Goal: Transaction & Acquisition: Obtain resource

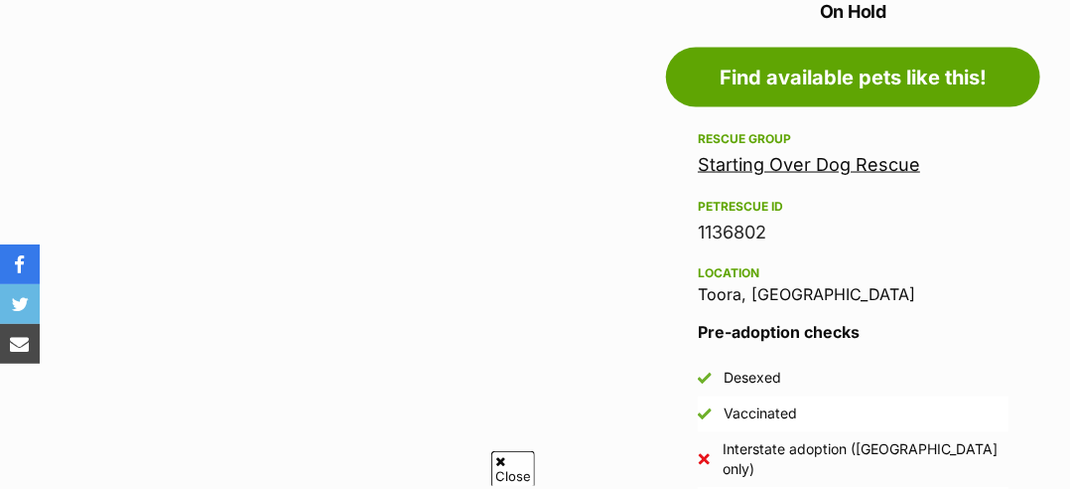
scroll to position [1090, 0]
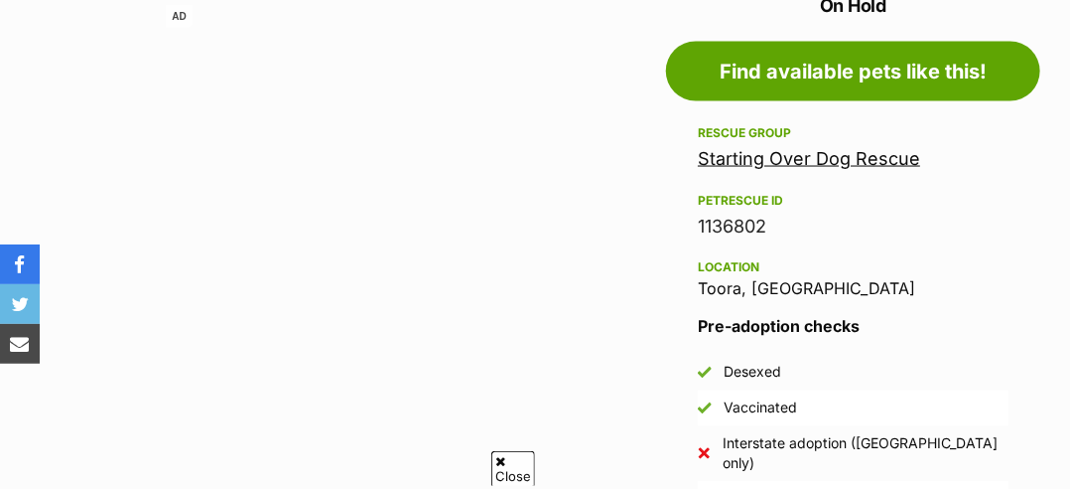
click at [703, 223] on div "1136802" at bounding box center [853, 227] width 311 height 28
drag, startPoint x: 699, startPoint y: 221, endPoint x: 743, endPoint y: 233, distance: 45.3
click at [743, 233] on div "1136802" at bounding box center [853, 227] width 311 height 28
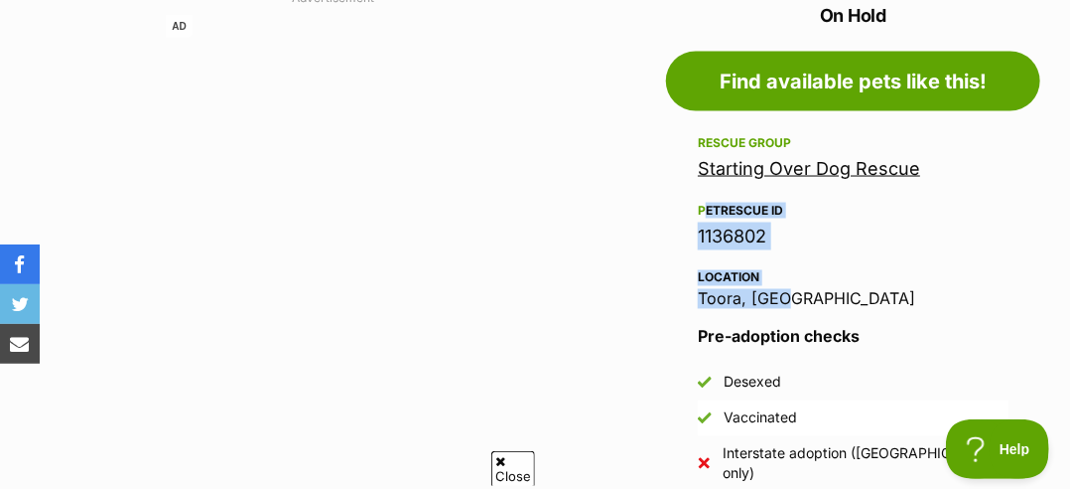
scroll to position [0, 0]
drag, startPoint x: 699, startPoint y: 197, endPoint x: 814, endPoint y: 286, distance: 145.8
click at [814, 286] on div "Rescue group Starting Over Dog Rescue PetRescue ID 1136802 Location Toora, VIC" at bounding box center [853, 219] width 311 height 177
copy div "PetRescue ID 1136802 Location Toora, VIC"
click at [848, 172] on link "Starting Over Dog Rescue" at bounding box center [809, 168] width 222 height 21
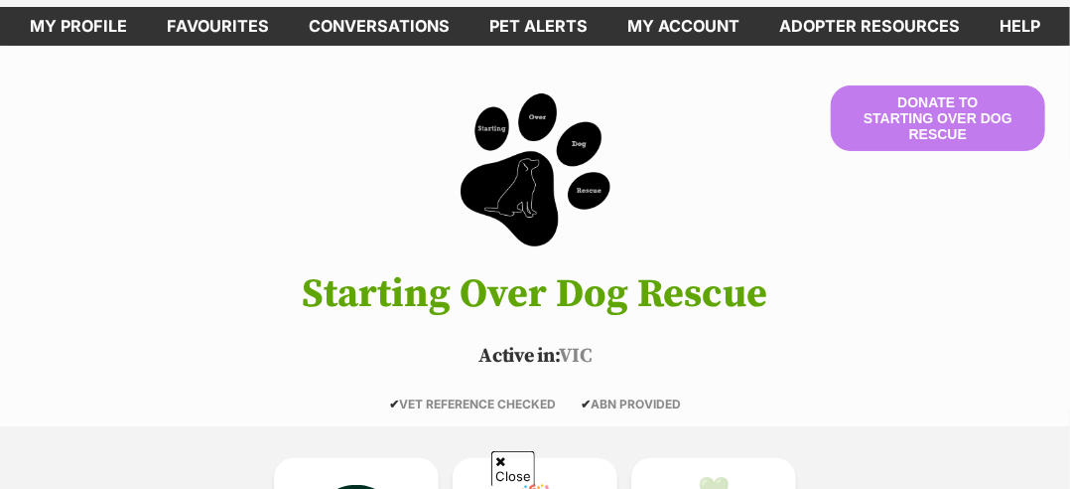
scroll to position [551, 0]
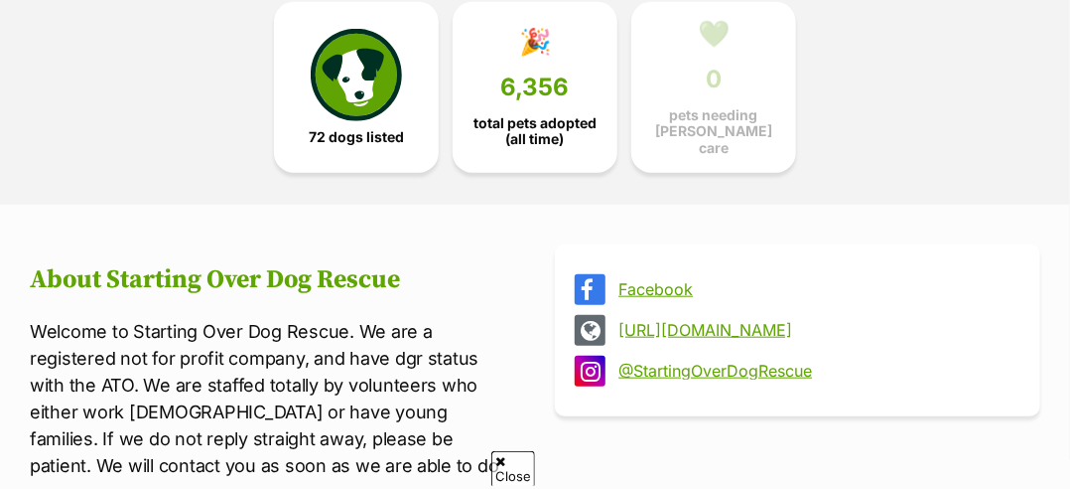
click at [742, 327] on link "http://www.startingoverdogrescue.org.au" at bounding box center [816, 330] width 394 height 18
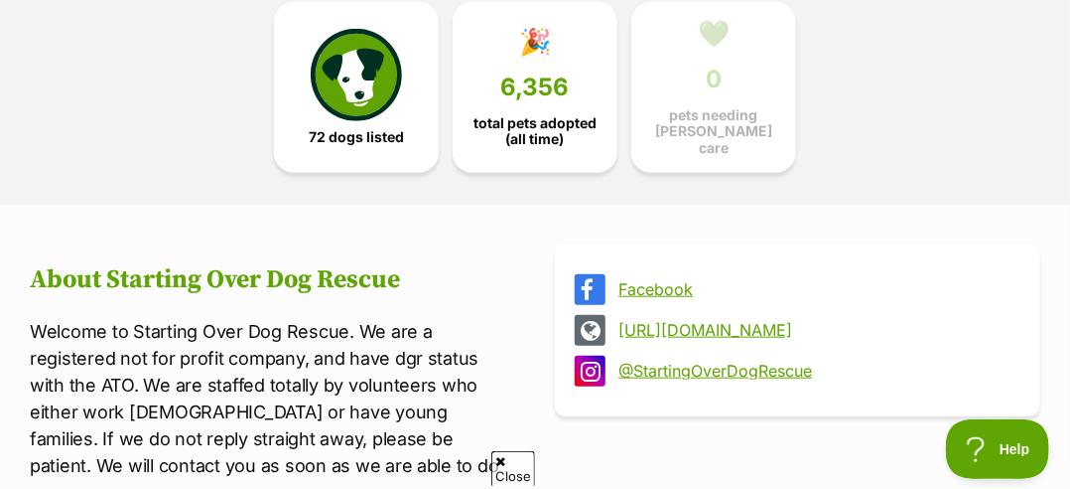
scroll to position [0, 0]
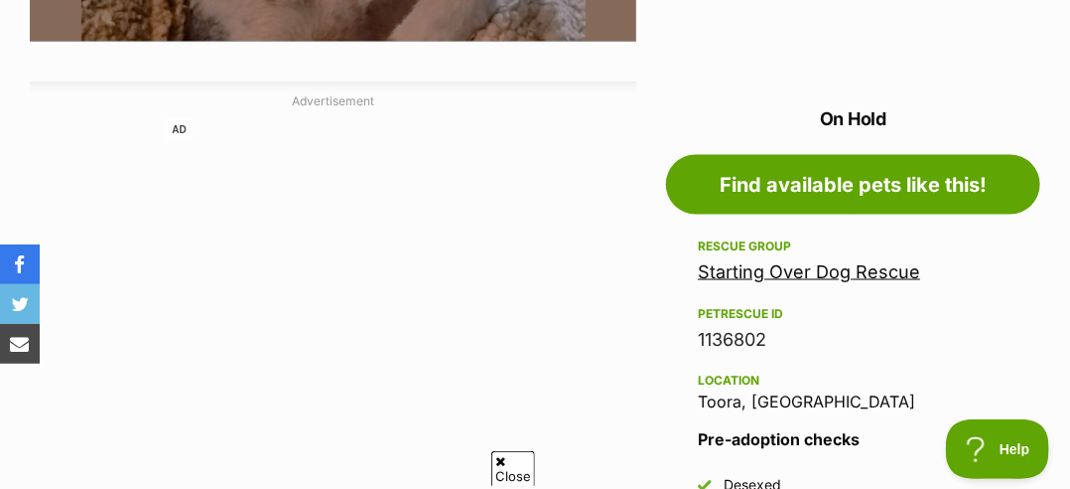
scroll to position [1037, 0]
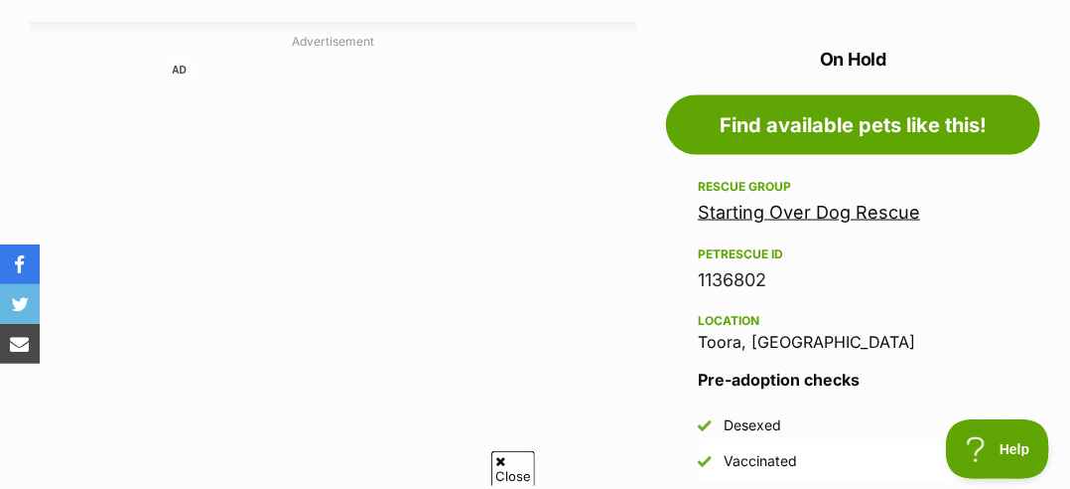
click at [875, 212] on link "Starting Over Dog Rescue" at bounding box center [809, 212] width 222 height 21
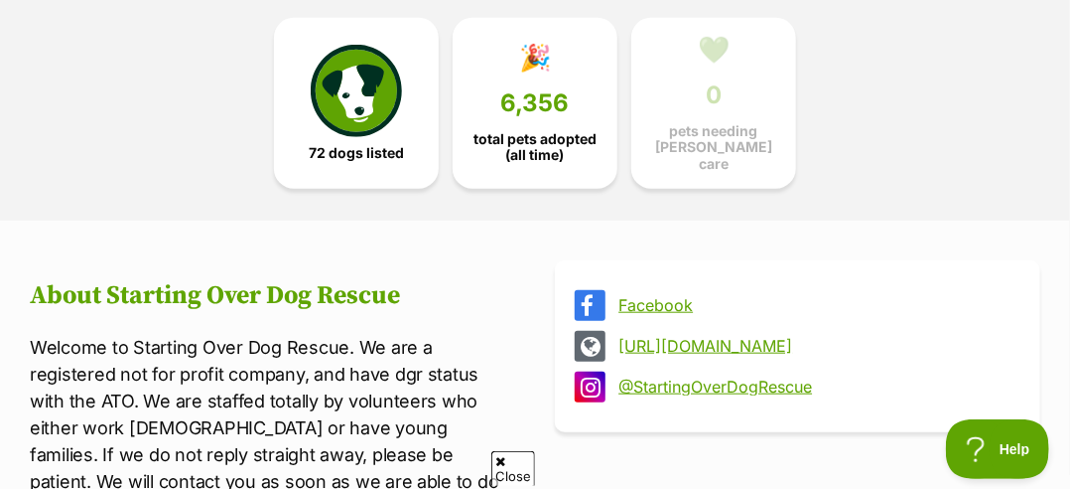
scroll to position [539, 0]
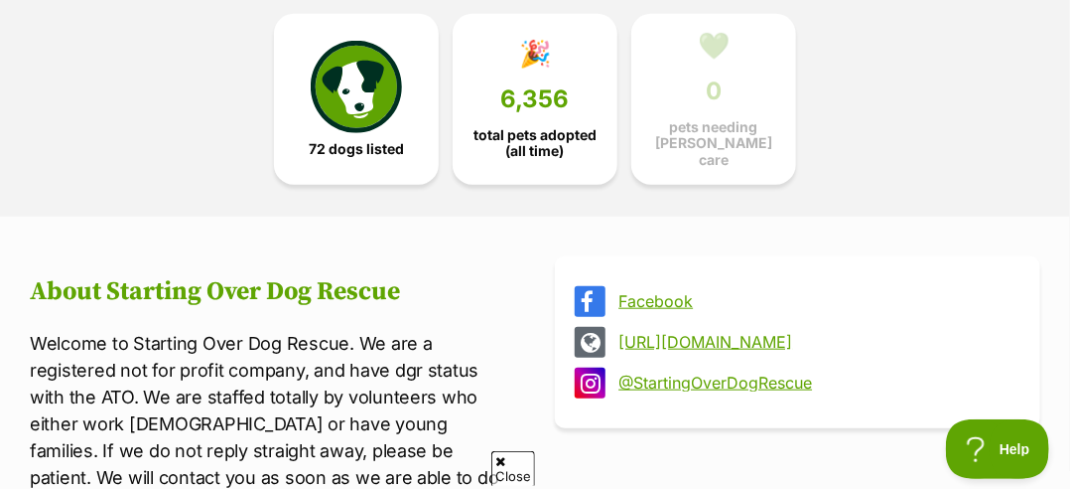
click at [719, 335] on link "[URL][DOMAIN_NAME]" at bounding box center [816, 342] width 394 height 18
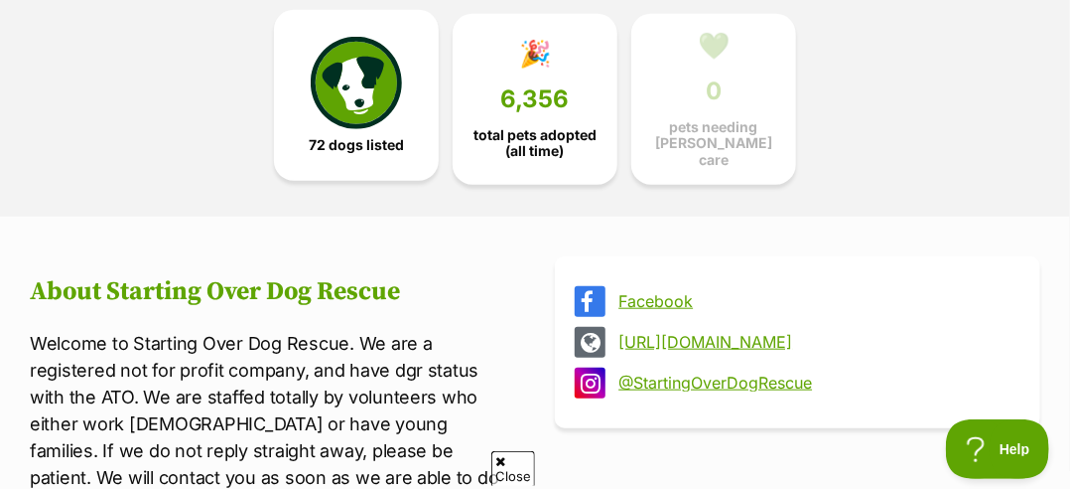
click at [393, 71] on img at bounding box center [356, 82] width 91 height 91
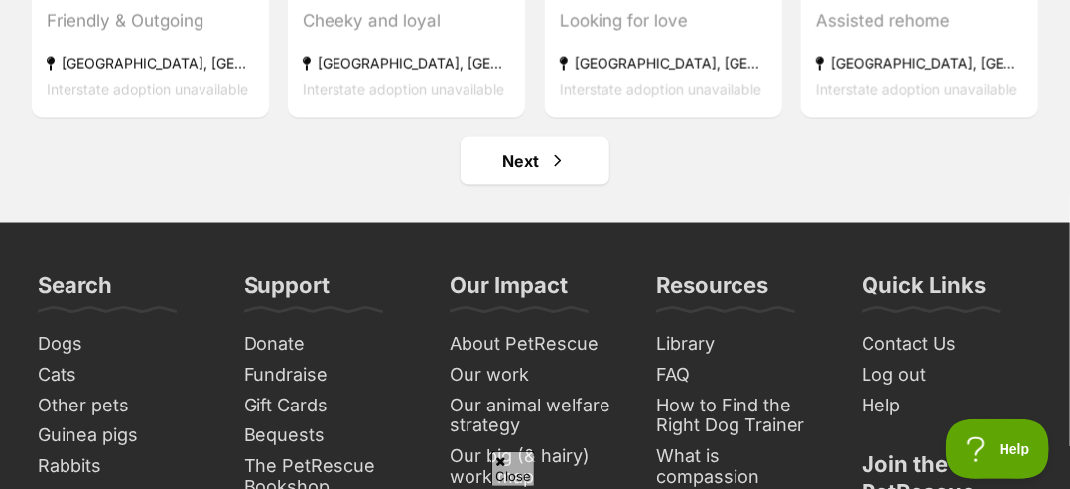
scroll to position [9145, 0]
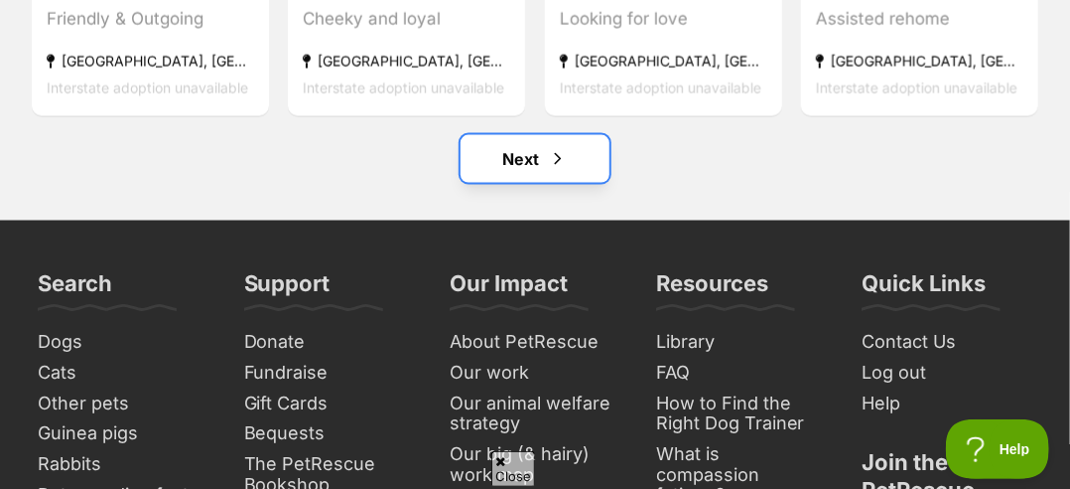
click at [501, 155] on link "Next" at bounding box center [535, 159] width 149 height 48
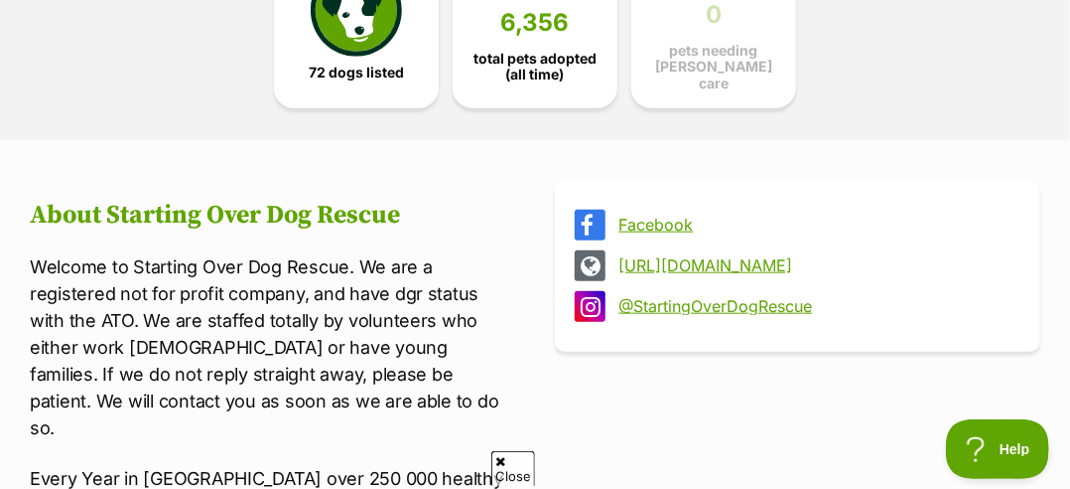
scroll to position [675, 0]
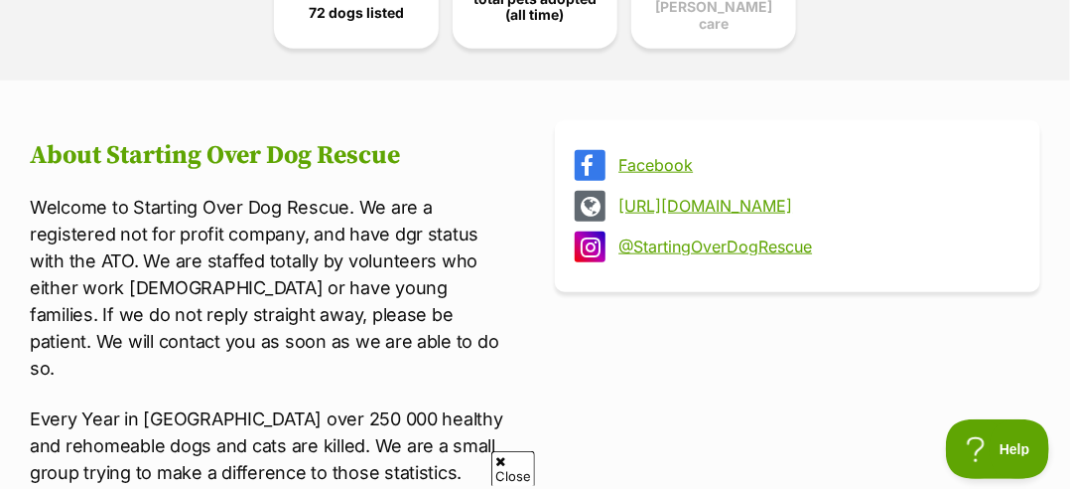
click at [626, 165] on link "Facebook" at bounding box center [816, 165] width 394 height 18
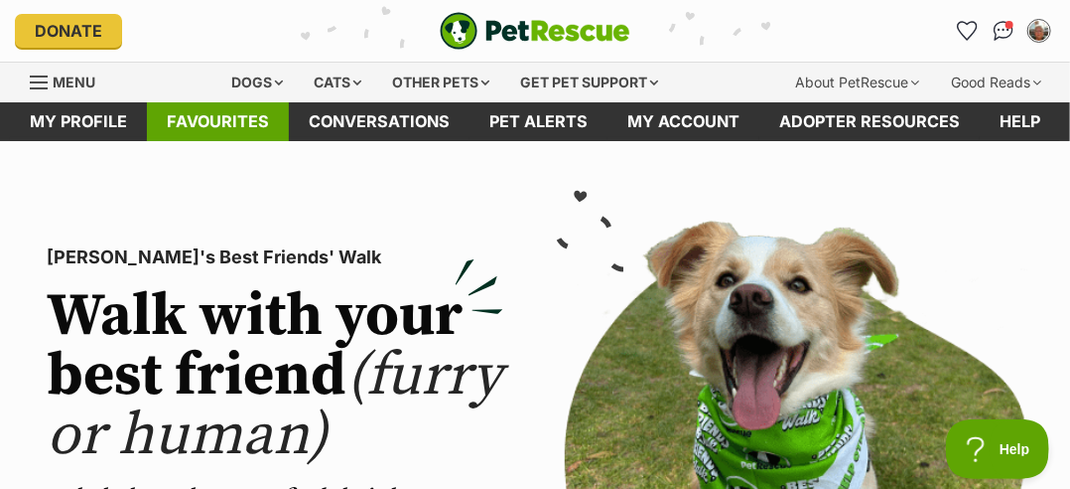
click at [218, 117] on link "Favourites" at bounding box center [218, 121] width 142 height 39
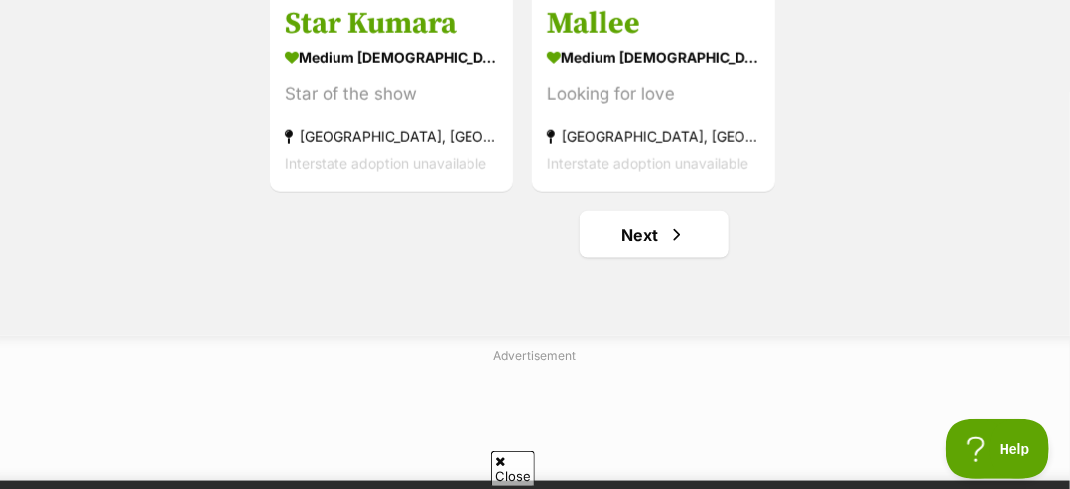
scroll to position [3642, 0]
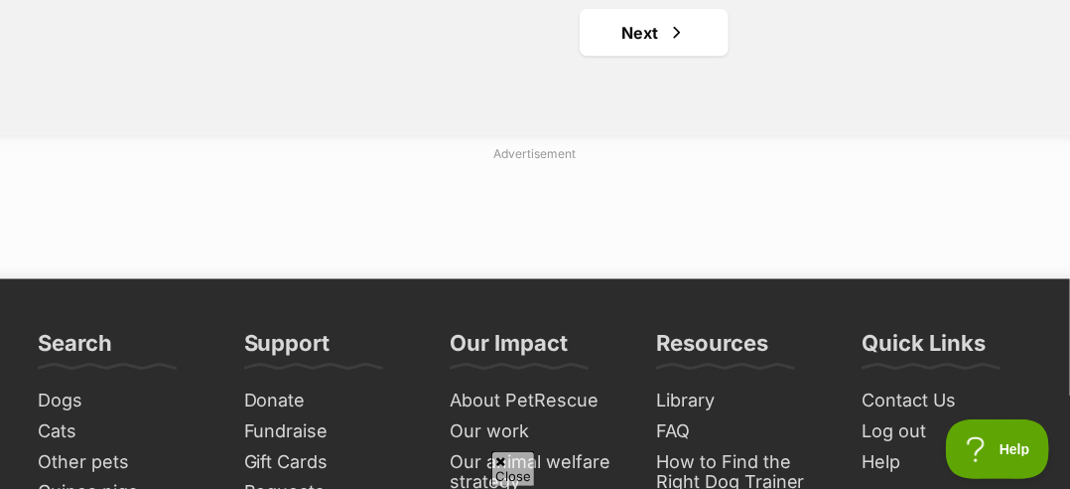
drag, startPoint x: 1079, startPoint y: 41, endPoint x: 984, endPoint y: 372, distance: 345.1
click at [637, 38] on link "Next" at bounding box center [654, 33] width 149 height 48
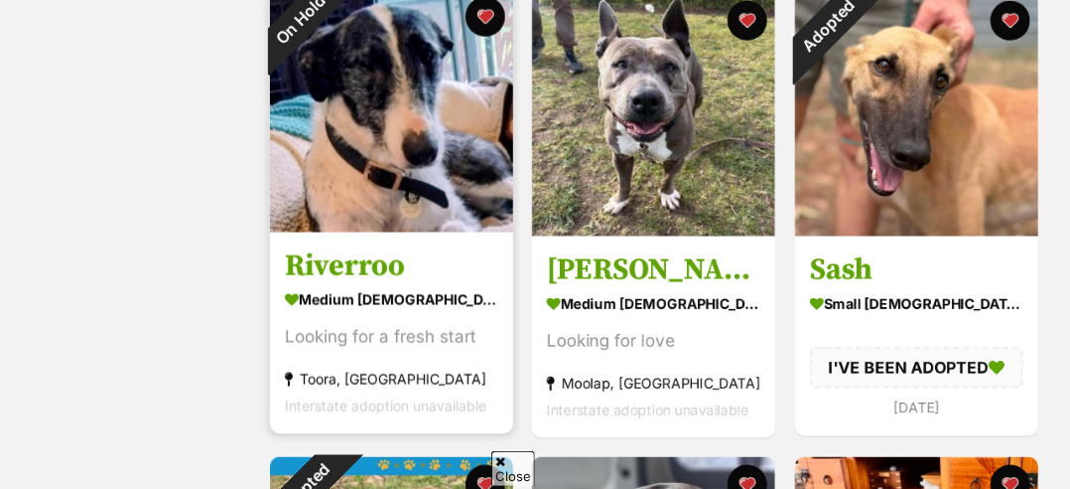
click at [380, 145] on img at bounding box center [391, 110] width 243 height 243
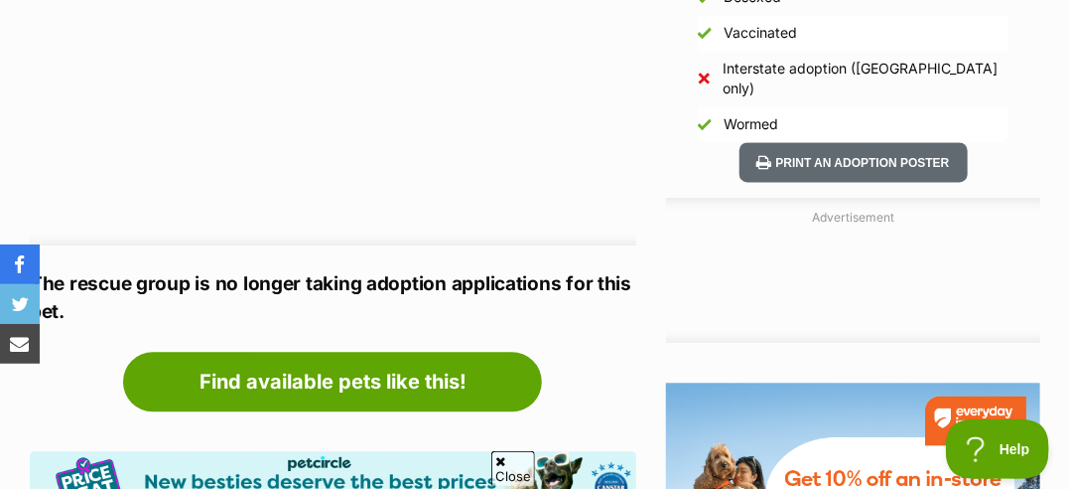
scroll to position [1380, 0]
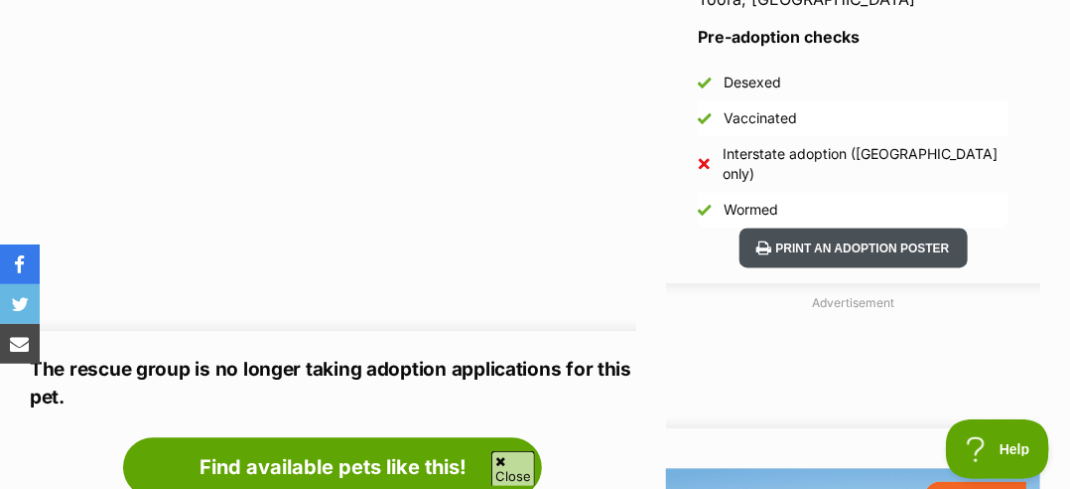
click at [850, 227] on button "Print an adoption poster" at bounding box center [854, 247] width 228 height 41
